Goal: Information Seeking & Learning: Learn about a topic

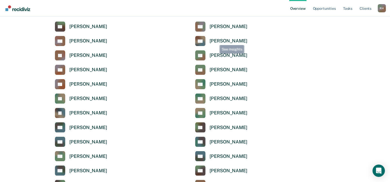
scroll to position [824, 0]
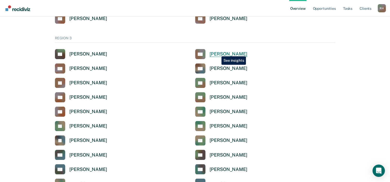
click at [217, 53] on div "[PERSON_NAME]" at bounding box center [228, 54] width 38 height 6
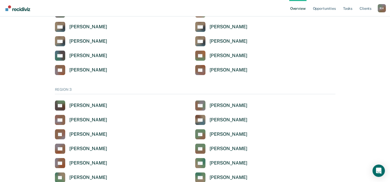
scroll to position [850, 0]
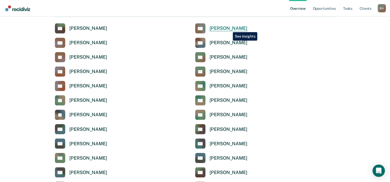
click at [229, 28] on div "[PERSON_NAME]" at bounding box center [228, 28] width 38 height 6
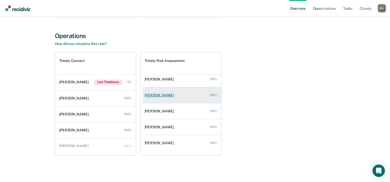
scroll to position [37, 0]
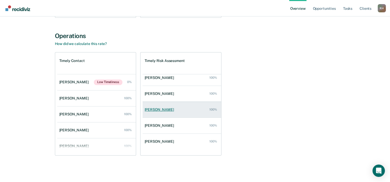
click at [156, 110] on div "[PERSON_NAME]" at bounding box center [159, 110] width 31 height 4
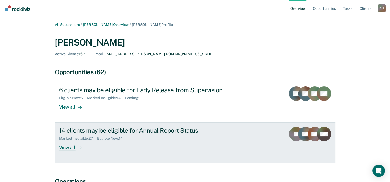
click at [71, 137] on div "Marked Ineligible : 27" at bounding box center [78, 138] width 38 height 4
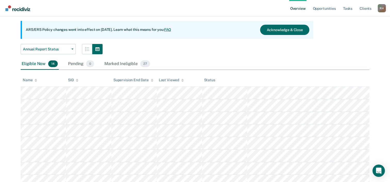
scroll to position [37, 0]
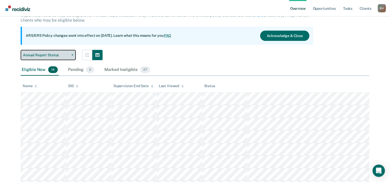
click at [72, 55] on icon "button" at bounding box center [72, 55] width 2 height 1
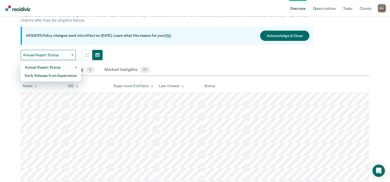
click at [101, 61] on div "[PERSON_NAME], Annual Report Status Supervision clients may be eligible for Ann…" at bounding box center [195, 133] width 348 height 271
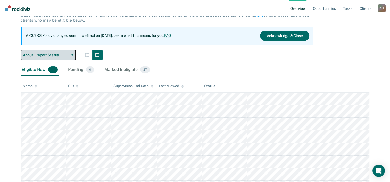
click at [70, 55] on button "Annual Report Status" at bounding box center [48, 55] width 55 height 10
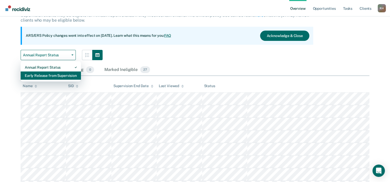
click at [48, 76] on div "Early Release from Supervision" at bounding box center [51, 76] width 52 height 8
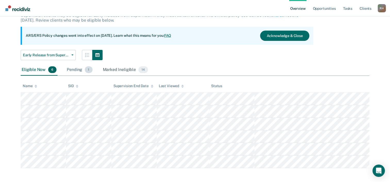
click at [75, 71] on div "Pending 1" at bounding box center [80, 69] width 28 height 11
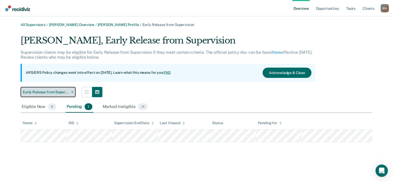
click at [53, 92] on span "Early Release from Supervision" at bounding box center [46, 92] width 46 height 4
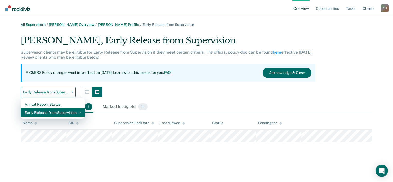
drag, startPoint x: 40, startPoint y: 112, endPoint x: 61, endPoint y: 104, distance: 22.4
click at [40, 112] on div "Early Release from Supervision" at bounding box center [53, 113] width 56 height 8
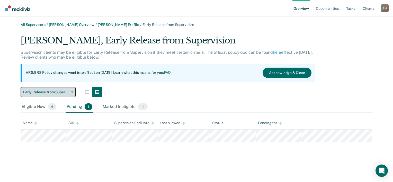
click at [58, 89] on button "Early Release from Supervision" at bounding box center [48, 92] width 55 height 10
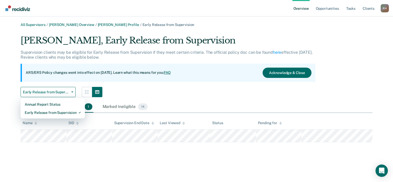
drag, startPoint x: 171, startPoint y: 92, endPoint x: 95, endPoint y: 100, distance: 76.4
click at [171, 92] on div "Early Release from Supervision Annual Report Status Early Release from Supervis…" at bounding box center [168, 92] width 295 height 10
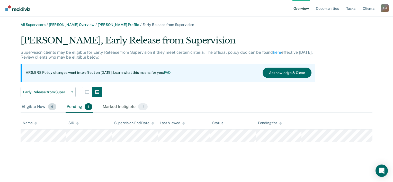
click at [37, 108] on div "Eligible Now 6" at bounding box center [39, 106] width 37 height 11
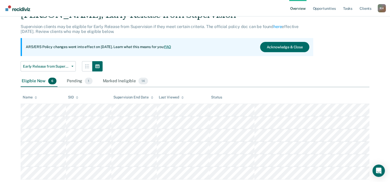
scroll to position [39, 0]
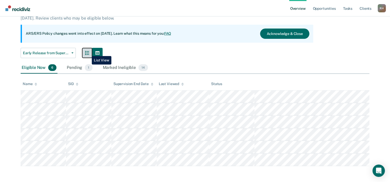
click at [88, 52] on icon "button" at bounding box center [87, 53] width 4 height 4
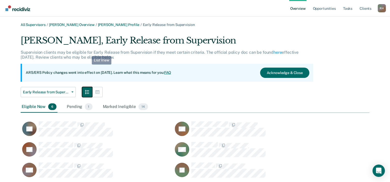
scroll to position [143, 344]
click at [111, 107] on div "Marked Ineligible 14" at bounding box center [125, 106] width 47 height 11
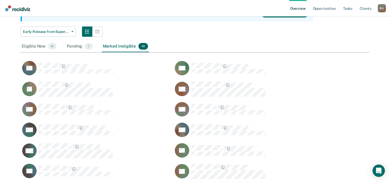
scroll to position [0, 0]
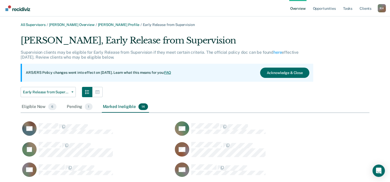
scroll to position [37, 0]
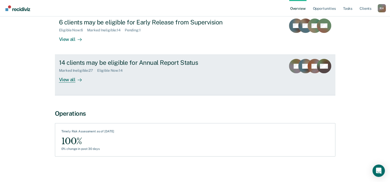
scroll to position [69, 0]
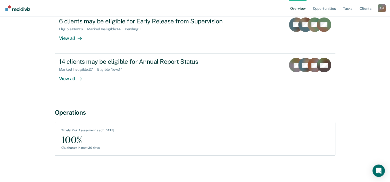
click at [74, 138] on div "100%" at bounding box center [87, 141] width 53 height 12
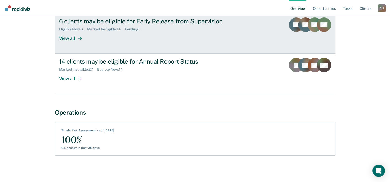
scroll to position [0, 0]
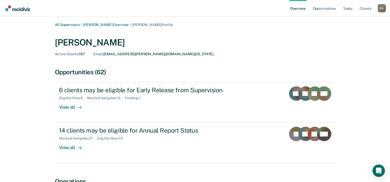
click at [73, 73] on div "Opportunities (62)" at bounding box center [195, 71] width 280 height 7
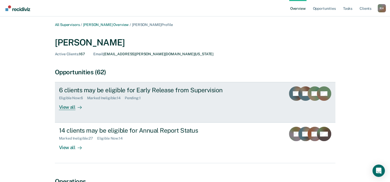
click at [66, 108] on div "View all" at bounding box center [73, 105] width 29 height 10
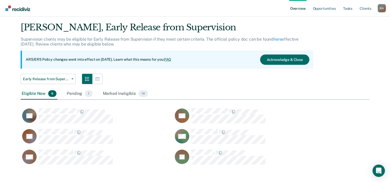
scroll to position [17, 0]
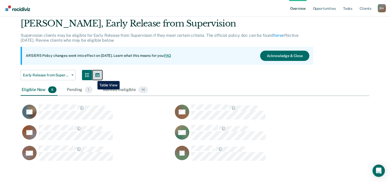
click at [93, 77] on button "button" at bounding box center [97, 75] width 10 height 10
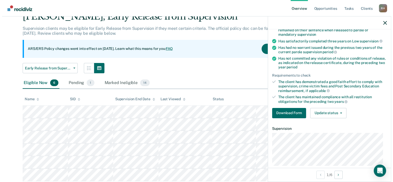
scroll to position [0, 0]
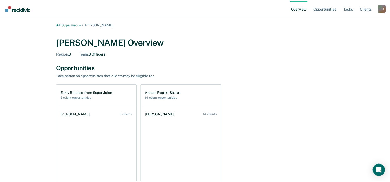
scroll to position [170, 0]
